Goal: Task Accomplishment & Management: Use online tool/utility

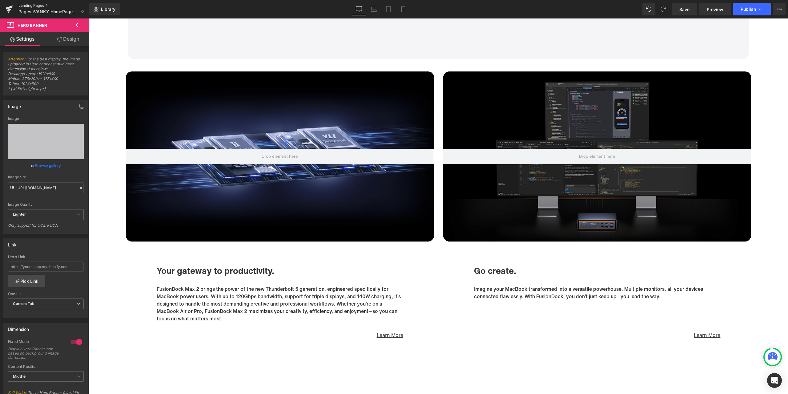
click at [34, 6] on link "Landing Pages" at bounding box center [53, 5] width 71 height 5
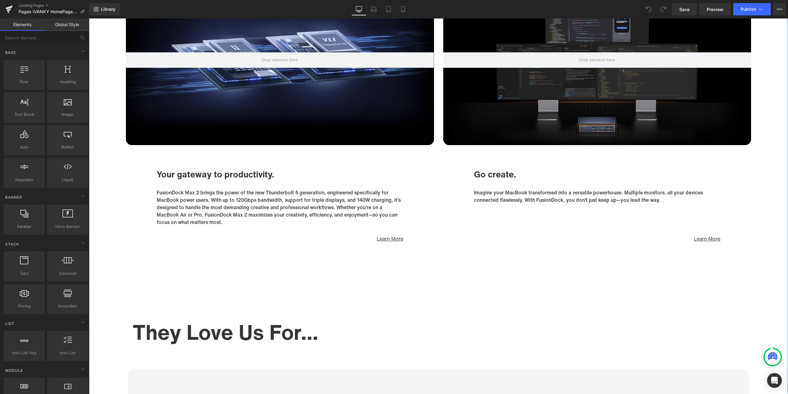
scroll to position [3480, 0]
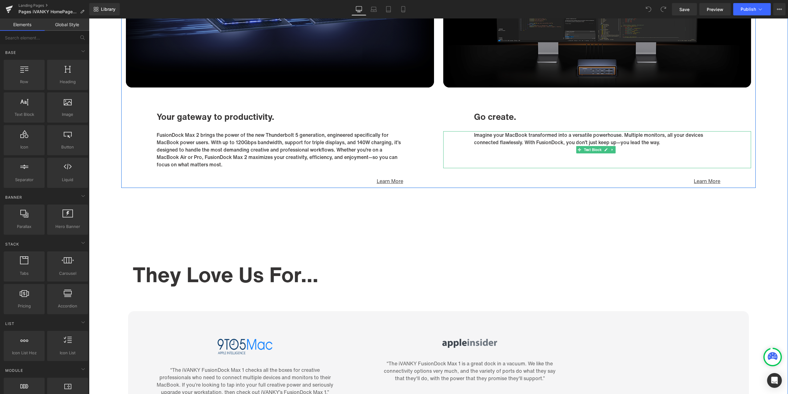
click at [602, 141] on p "Imagine your MacBook transformed into a versatile powerhouse. Multiple monitors…" at bounding box center [597, 138] width 247 height 15
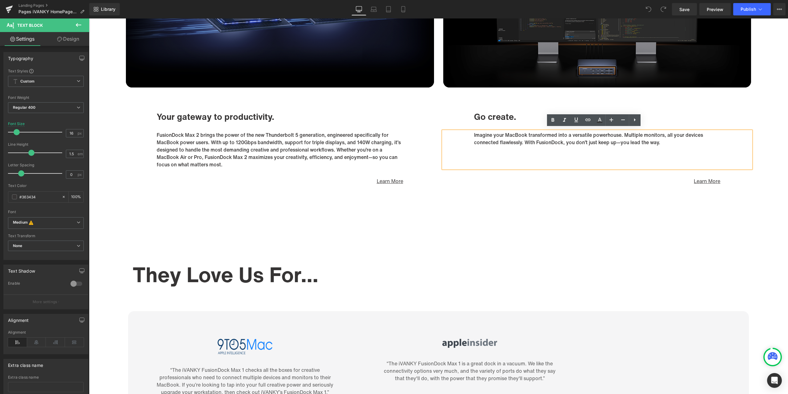
click at [441, 107] on div "Hero Banner Go create. Heading Imagine your MacBook transformed into a versatil…" at bounding box center [598, 50] width 318 height 267
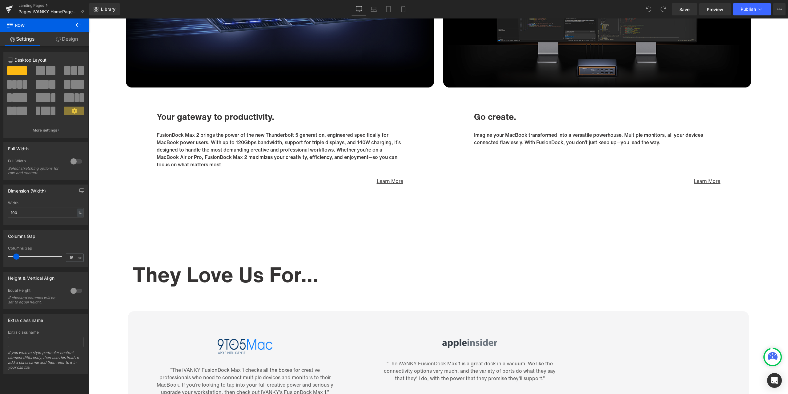
click at [305, 159] on p "FusionDock Max 2 brings the power of the new Thunderbolt 5 generation, engineer…" at bounding box center [280, 149] width 247 height 37
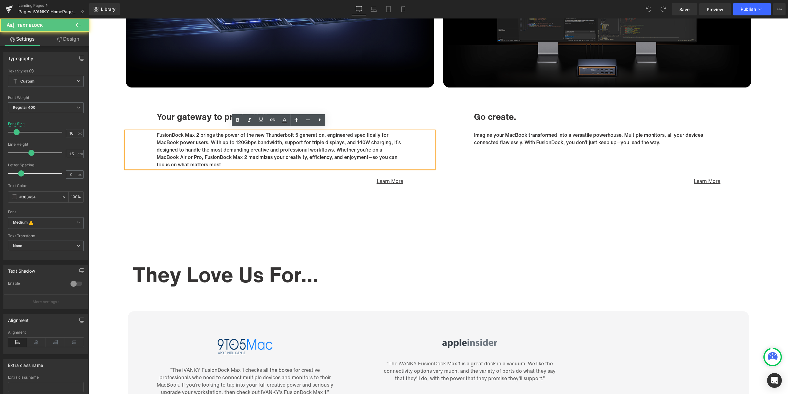
click at [278, 163] on p "FusionDock Max 2 brings the power of the new Thunderbolt 5 generation, engineer…" at bounding box center [280, 149] width 247 height 37
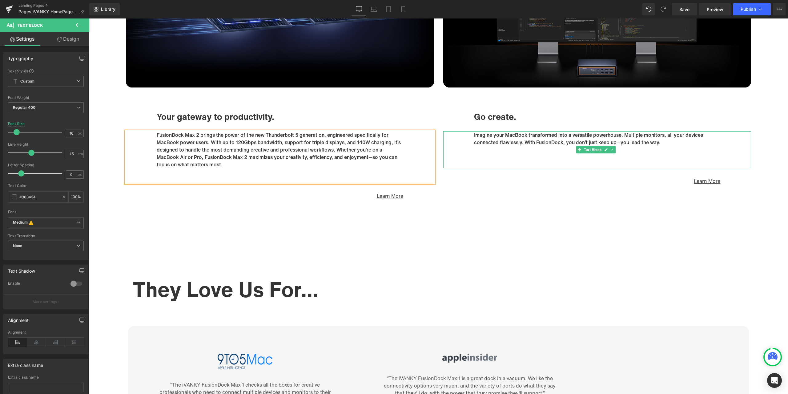
click at [639, 157] on p at bounding box center [597, 156] width 247 height 7
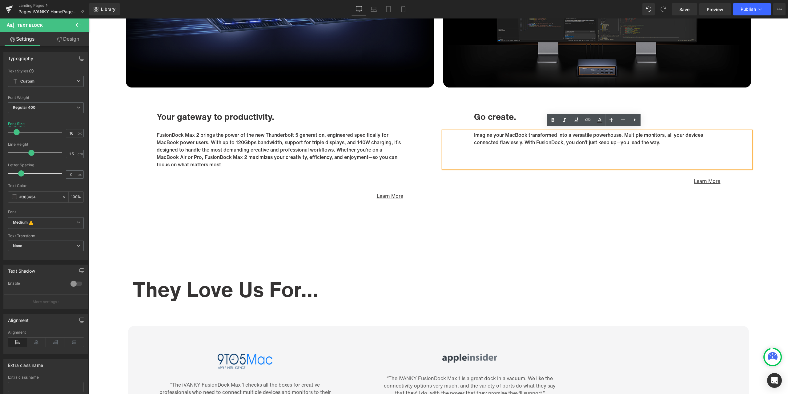
click at [474, 161] on p at bounding box center [597, 164] width 247 height 7
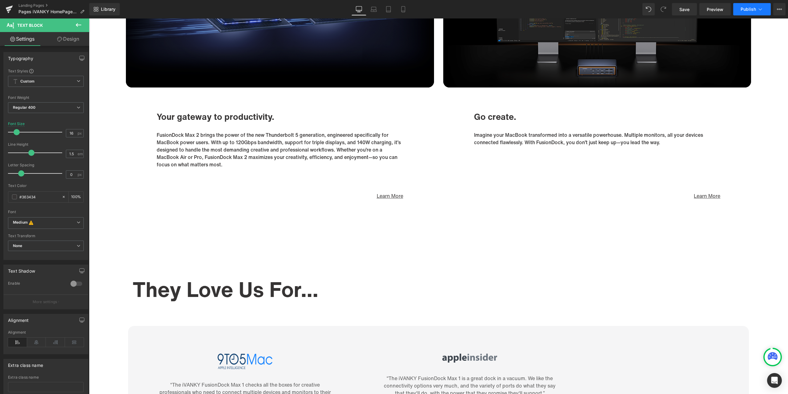
click at [749, 10] on span "Publish" at bounding box center [748, 9] width 15 height 5
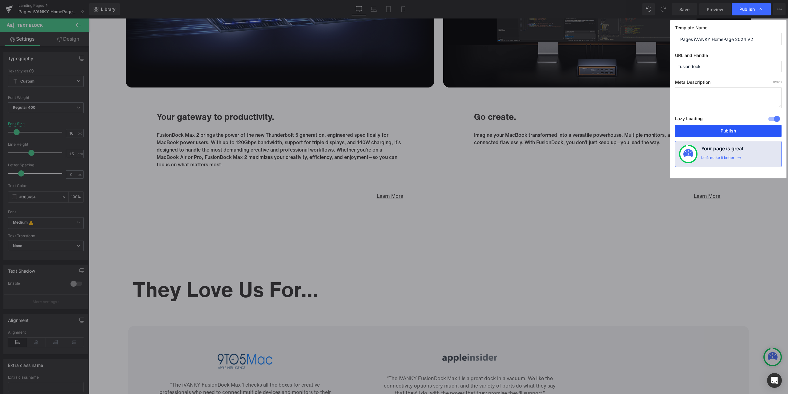
drag, startPoint x: 737, startPoint y: 132, endPoint x: 235, endPoint y: 303, distance: 530.3
click at [737, 132] on button "Publish" at bounding box center [728, 131] width 107 height 12
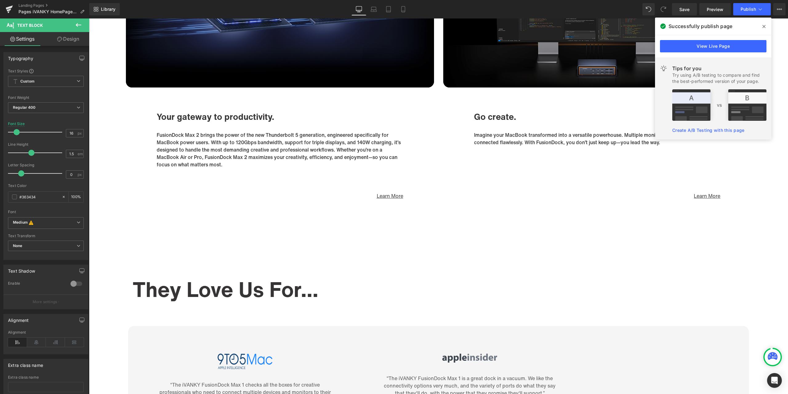
click at [765, 27] on icon at bounding box center [764, 26] width 3 height 3
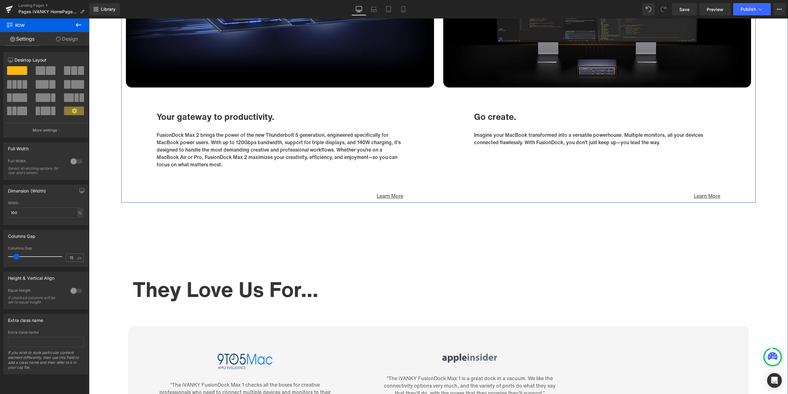
click at [604, 99] on div "Hero Banner Go create. Heading Imagine your MacBook transformed into a versatil…" at bounding box center [598, 58] width 318 height 282
